Goal: Information Seeking & Learning: Learn about a topic

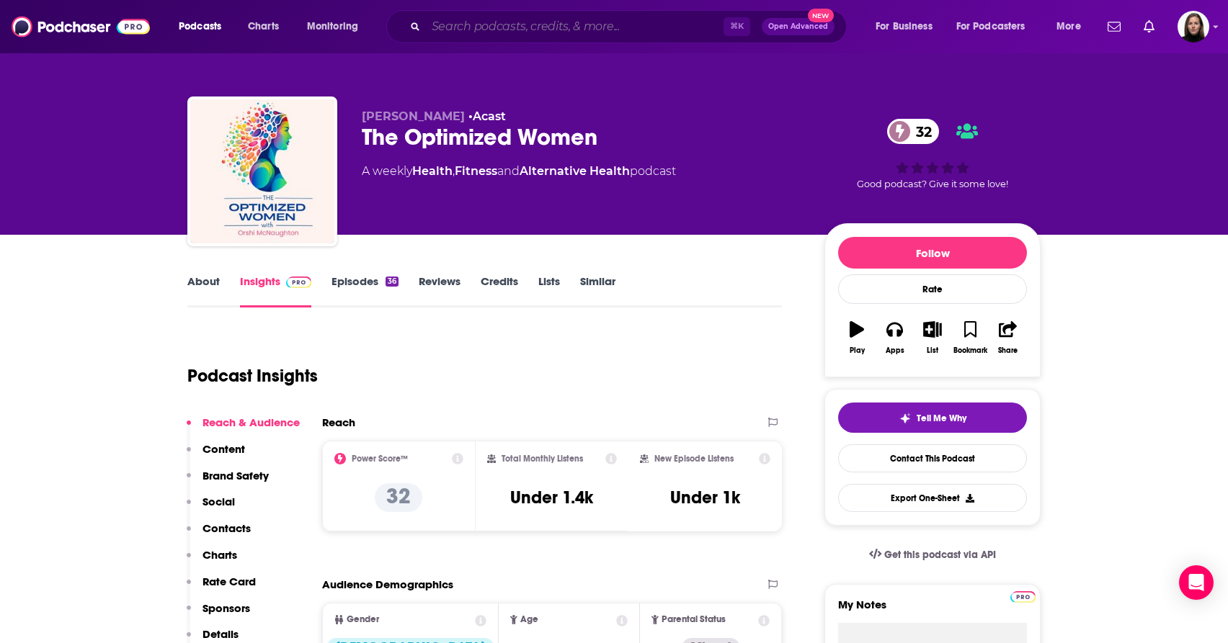
click at [450, 17] on input "Search podcasts, credits, & more..." at bounding box center [575, 26] width 298 height 23
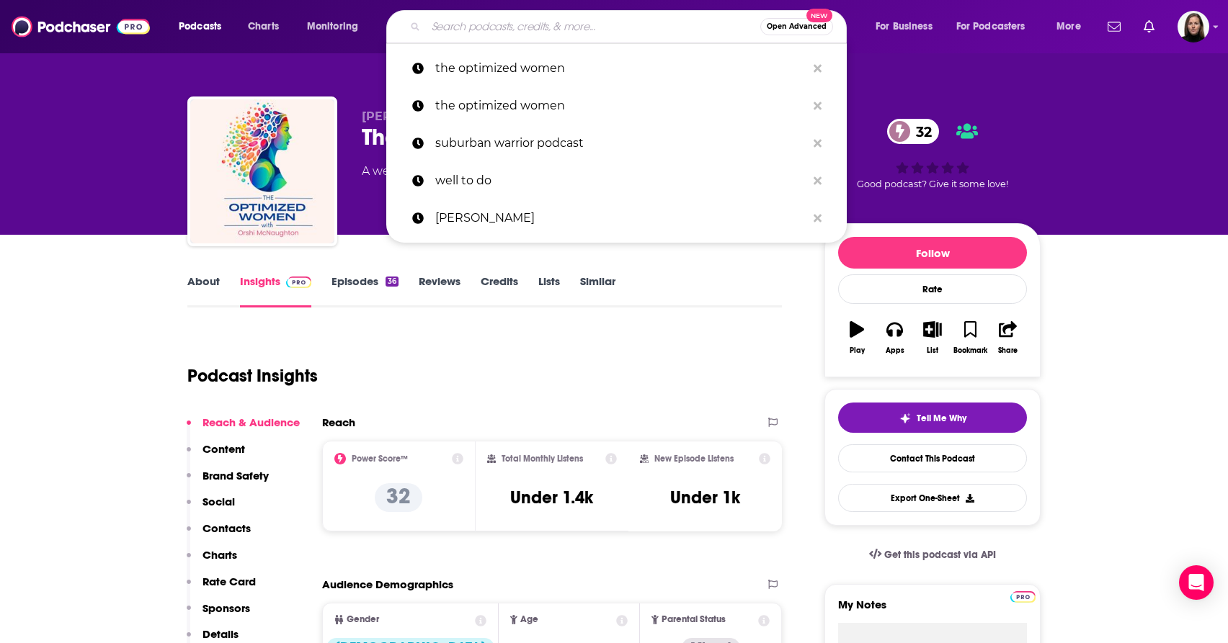
click at [467, 23] on input "Search podcasts, credits, & more..." at bounding box center [593, 26] width 334 height 23
click at [193, 105] on img "The Optimized Women" at bounding box center [262, 171] width 144 height 144
click at [470, 29] on input "Search podcasts, credits, & more..." at bounding box center [593, 26] width 334 height 23
click at [143, 234] on div "[PERSON_NAME] • Acast The Optimized Women 32 A weekly Health , Fitness and Alte…" at bounding box center [614, 117] width 1228 height 235
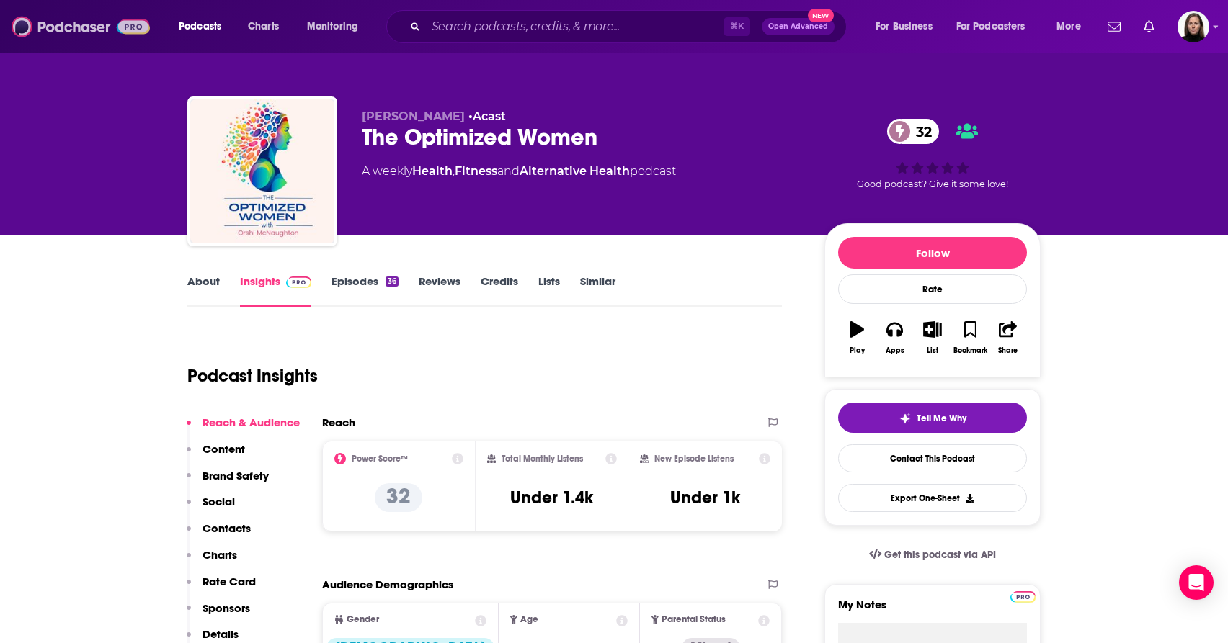
click at [83, 27] on img at bounding box center [81, 26] width 138 height 27
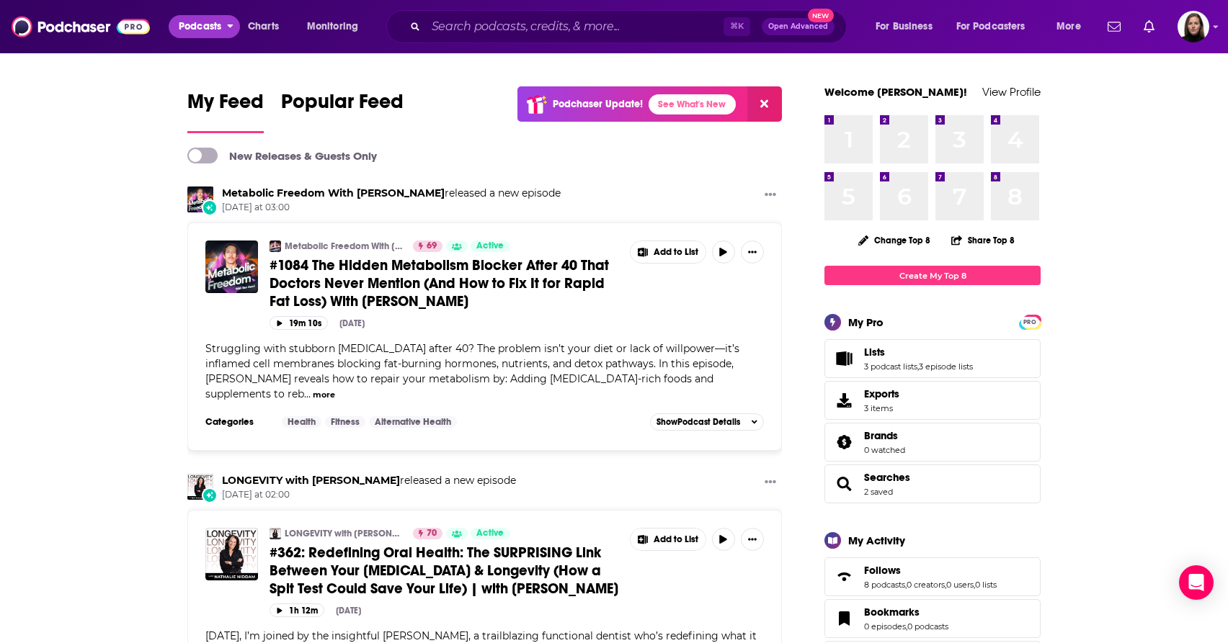
click at [218, 28] on span "Podcasts" at bounding box center [200, 27] width 43 height 20
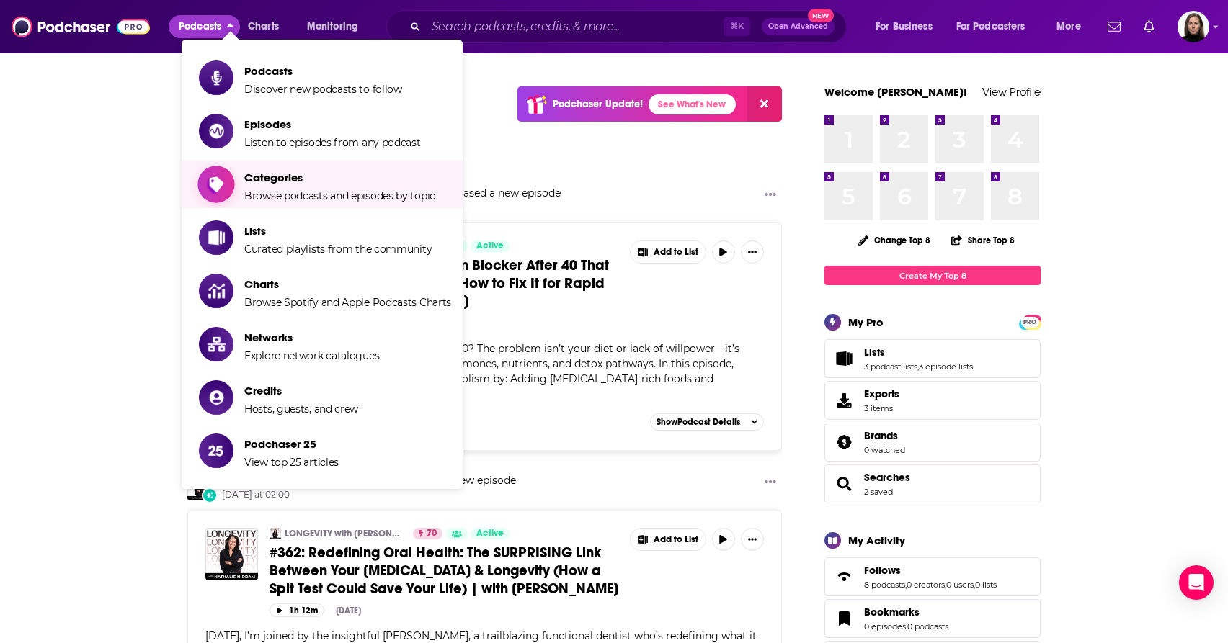
click at [287, 188] on span "Categories Browse podcasts and episodes by topic" at bounding box center [339, 184] width 191 height 36
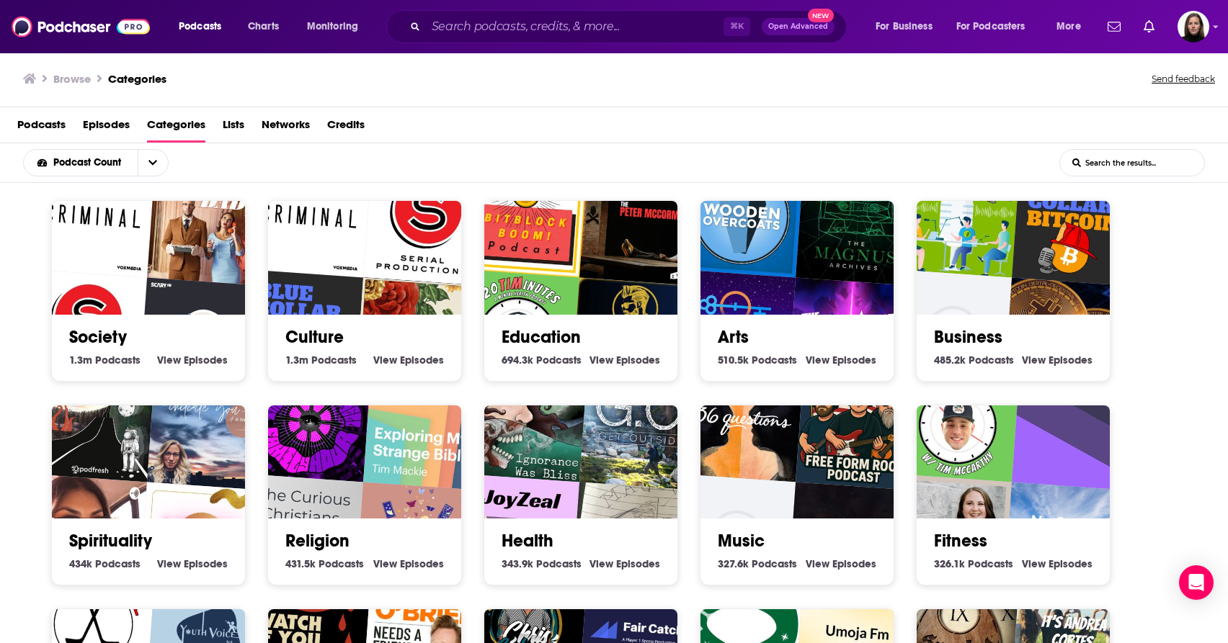
click at [987, 313] on img "Daily Crypto - Bitcoin, Blockchain, Ethereum, Altcoin & Digital Cryptocurrency …" at bounding box center [950, 332] width 124 height 124
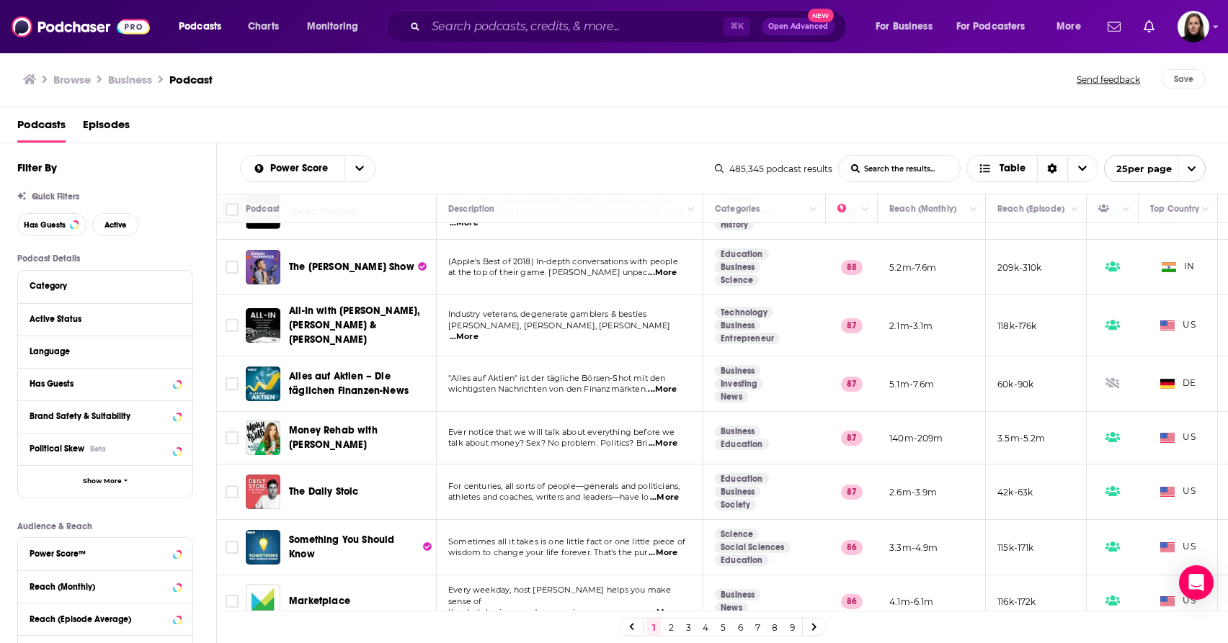
scroll to position [984, 1]
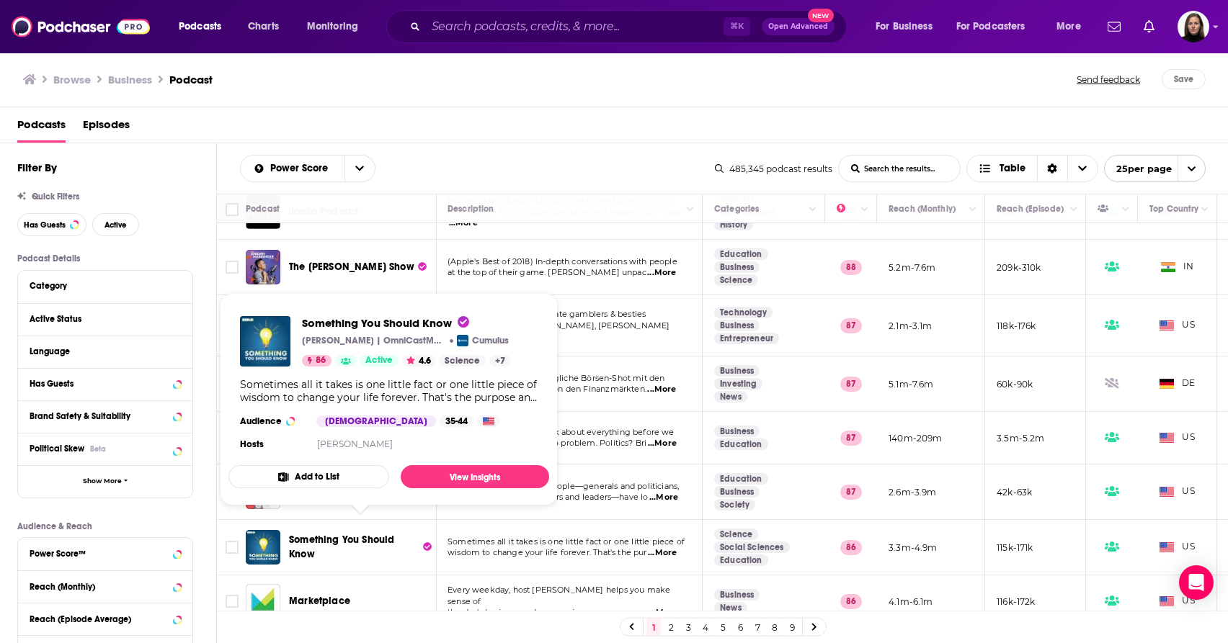
click at [353, 544] on span "Something You Should Know" at bounding box center [354, 547] width 130 height 29
